Goal: Task Accomplishment & Management: Use online tool/utility

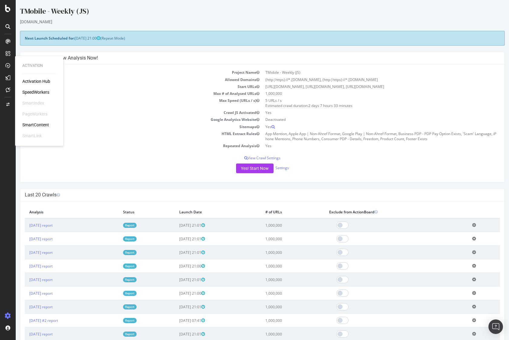
click at [40, 91] on div "SpeedWorkers" at bounding box center [35, 92] width 27 height 6
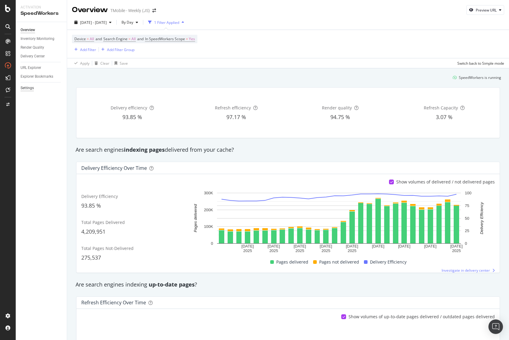
click at [27, 91] on div "Settings" at bounding box center [27, 88] width 13 height 6
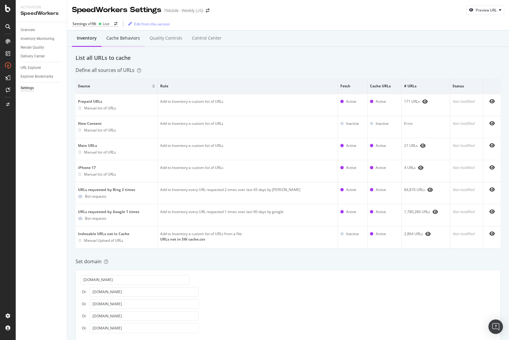
click at [122, 38] on div "Cache behaviors" at bounding box center [123, 38] width 34 height 6
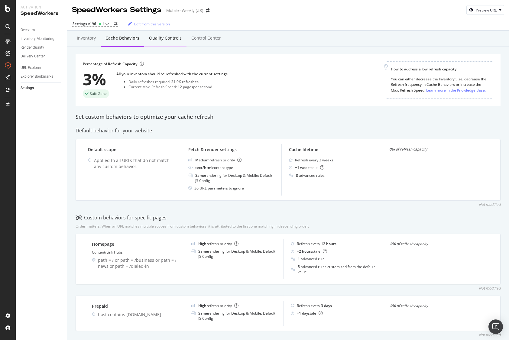
click at [162, 40] on div "Quality Controls" at bounding box center [165, 38] width 33 height 6
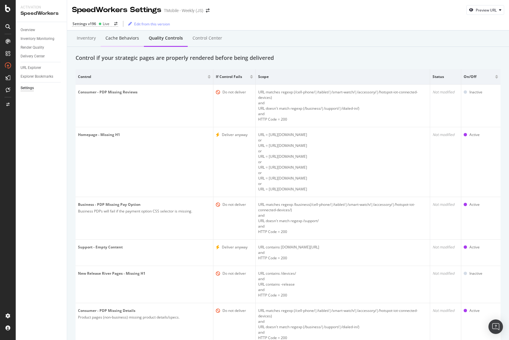
click at [114, 41] on div "Cache behaviors" at bounding box center [122, 38] width 34 height 6
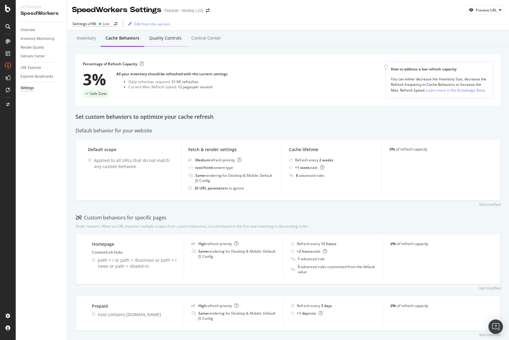
click at [159, 42] on div "Quality Controls" at bounding box center [165, 38] width 42 height 17
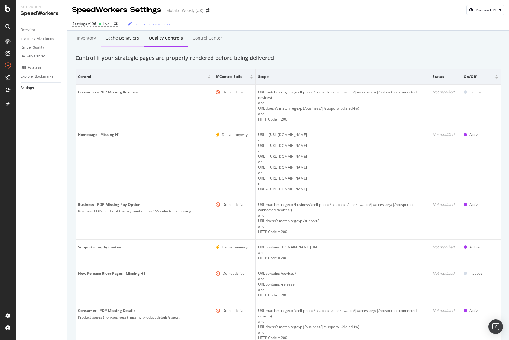
click at [127, 41] on div "Cache behaviors" at bounding box center [122, 38] width 43 height 17
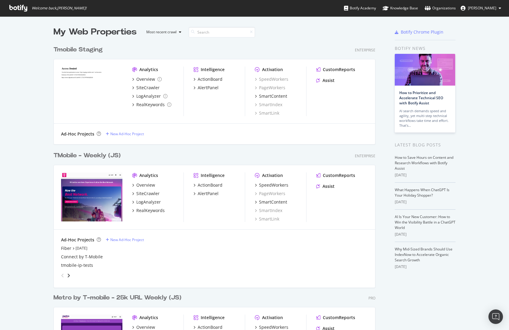
scroll to position [325, 500]
click at [90, 156] on div "TMobile - Weekly (JS)" at bounding box center [86, 155] width 67 height 9
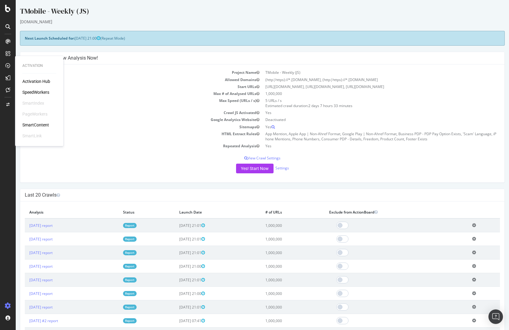
click at [40, 91] on div "SpeedWorkers" at bounding box center [35, 92] width 27 height 6
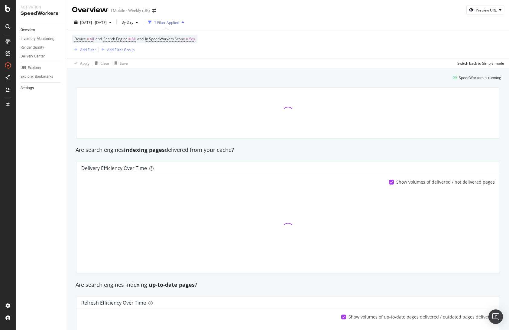
click at [33, 87] on div "Settings" at bounding box center [27, 88] width 13 height 6
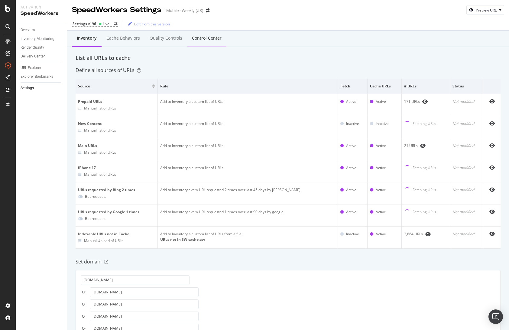
click at [204, 39] on div "Control Center" at bounding box center [207, 38] width 30 height 6
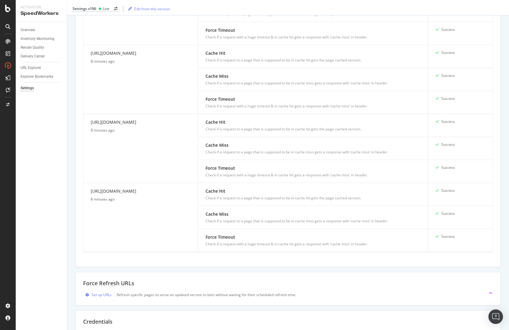
scroll to position [687, 0]
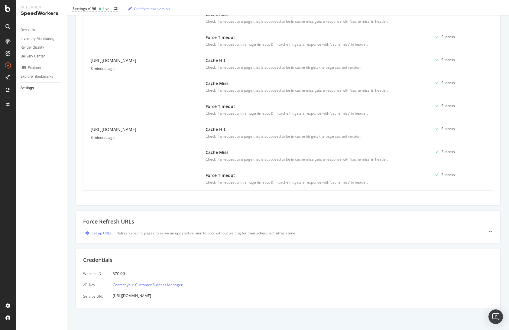
click at [100, 233] on div "Set up URLs" at bounding box center [102, 232] width 20 height 5
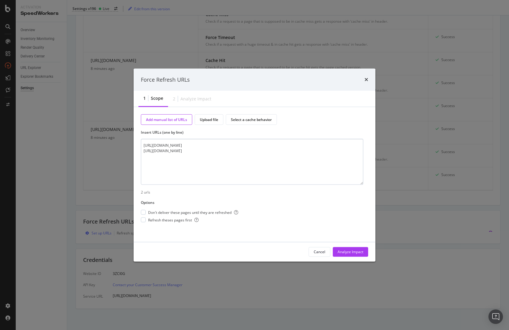
click at [157, 147] on textarea "https://es.t-mobile.com/news/devices/iphone-17-apple-watch-release https://es.t…" at bounding box center [252, 162] width 222 height 46
type textarea "https://www.t-mobile.com/news/devices/iphone-17-apple-watch-release https://es.…"
click at [194, 211] on div "By default, pages are refreshed according to their current priority. Enable thi…" at bounding box center [196, 201] width 91 height 26
click at [144, 214] on div "modal" at bounding box center [143, 212] width 5 height 5
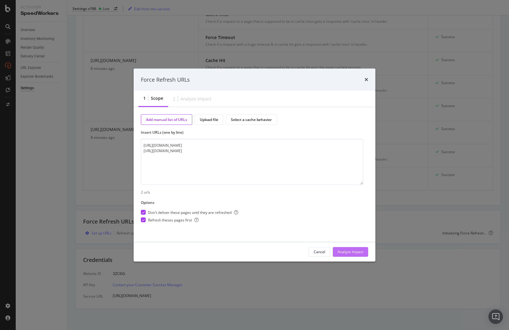
click at [357, 252] on div "Analyze Impact" at bounding box center [350, 251] width 26 height 5
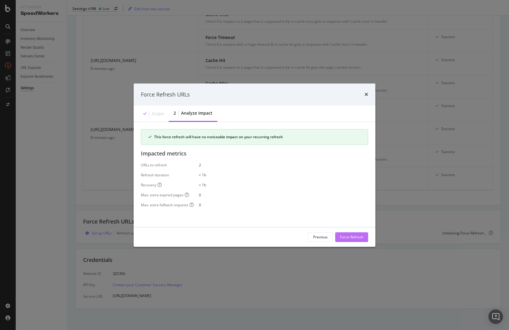
click at [348, 235] on div "Force Refresh" at bounding box center [351, 236] width 23 height 5
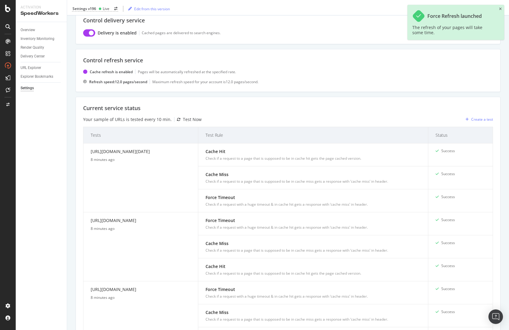
scroll to position [0, 0]
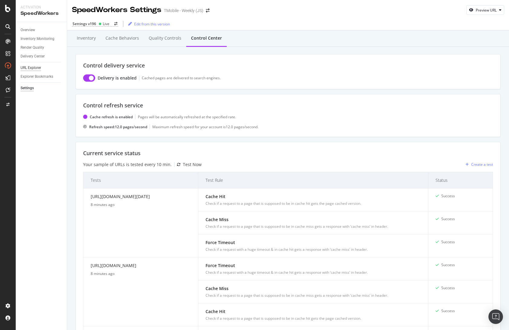
click at [39, 66] on div "URL Explorer" at bounding box center [31, 68] width 21 height 6
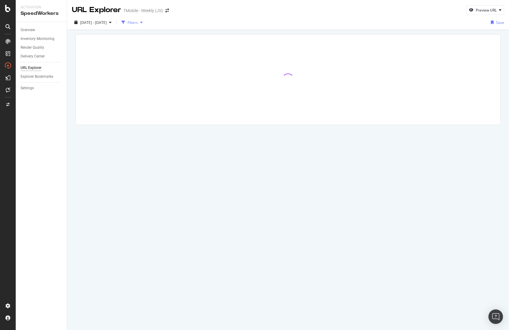
click at [138, 22] on div "Filters" at bounding box center [132, 22] width 10 height 5
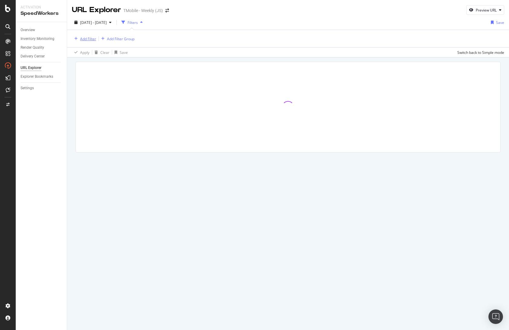
click at [90, 37] on div "Add Filter" at bounding box center [88, 38] width 16 height 5
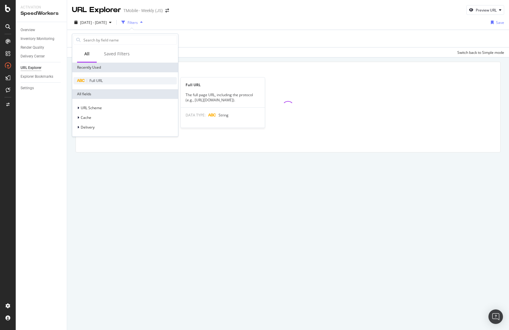
click at [102, 82] on span "Full URL" at bounding box center [95, 80] width 13 height 5
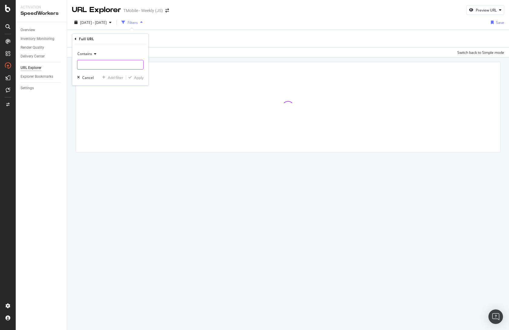
click at [101, 69] on input "text" at bounding box center [110, 65] width 66 height 10
paste input "https://es.t-mobile.com/news/devices/iphone-17-apple-watch-release"
type input "https://es.t-mobile.com/news/devices/iphone-17-apple-watch-release"
click at [140, 79] on div "Apply" at bounding box center [138, 77] width 9 height 5
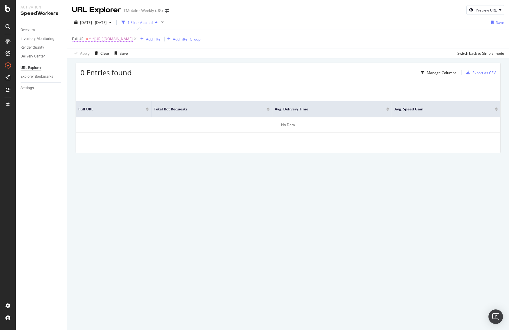
click at [133, 39] on span "^.*https://es.t-mobile.com/news/devices/iphone-17-apple-watch-release.*$" at bounding box center [110, 39] width 43 height 8
click at [115, 66] on input "https://es.t-mobile.com/news/devices/iphone-17-apple-watch-release" at bounding box center [105, 64] width 57 height 10
drag, startPoint x: 121, startPoint y: 63, endPoint x: 79, endPoint y: 62, distance: 42.0
click at [79, 62] on input "https://es.t-mobile.com/news/devices/iphone-17-apple-watch-release" at bounding box center [105, 64] width 57 height 10
type input "news/devices/iphone-17-apple-watch-release"
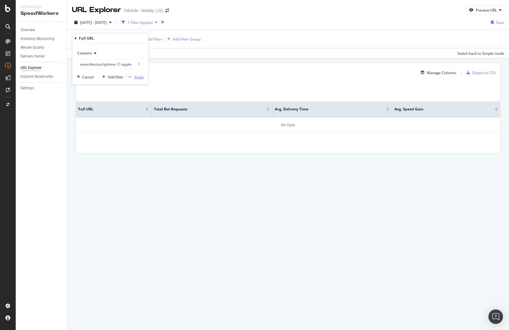
click at [135, 76] on div "Apply" at bounding box center [138, 76] width 9 height 5
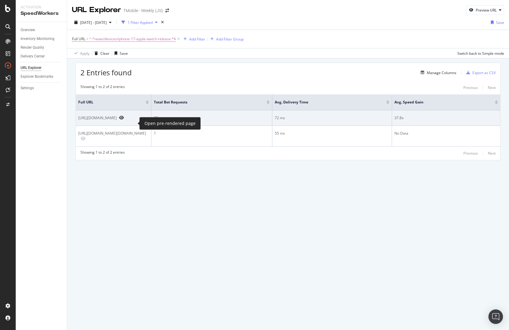
click at [124, 120] on icon "Preview https://www.t-mobile.com/news/devices/iphone-17-apple-watch-release" at bounding box center [121, 117] width 5 height 4
